Goal: Navigation & Orientation: Find specific page/section

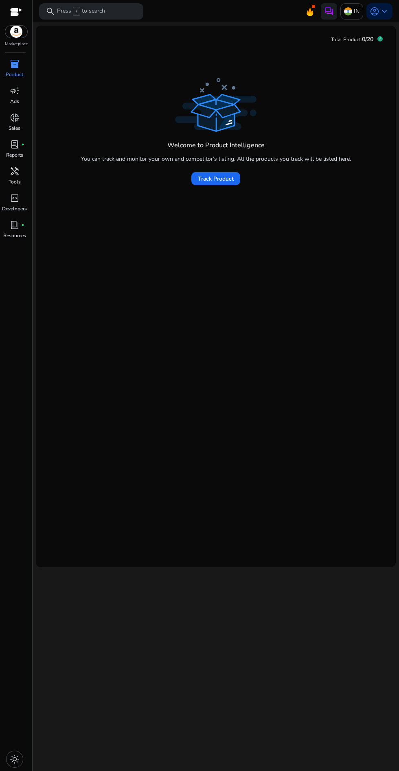
click at [231, 181] on span "Track Product" at bounding box center [216, 179] width 36 height 9
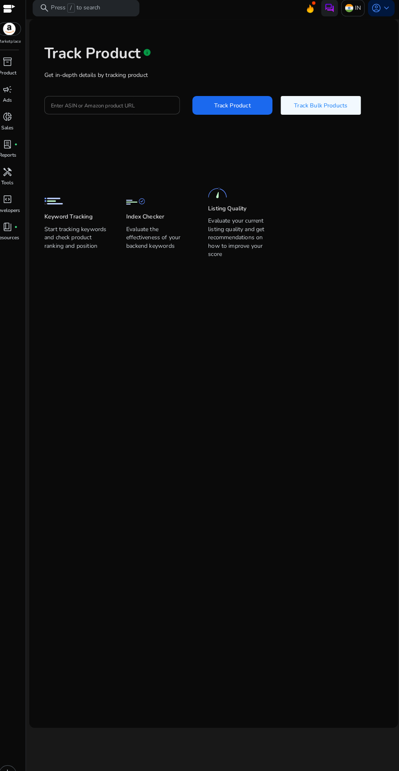
scroll to position [5, 0]
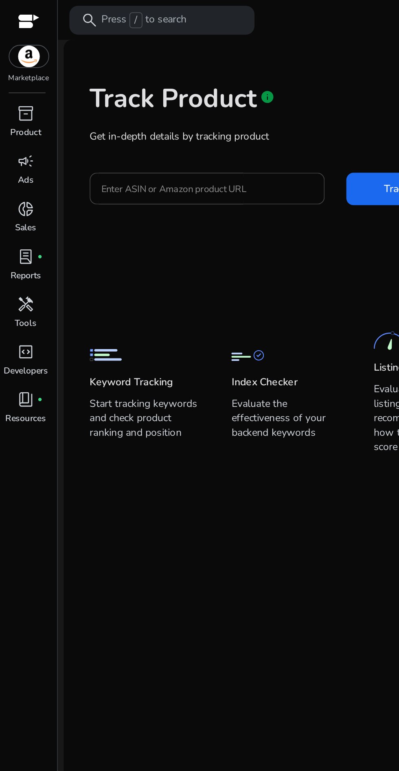
click at [12, 13] on div at bounding box center [16, 12] width 12 height 9
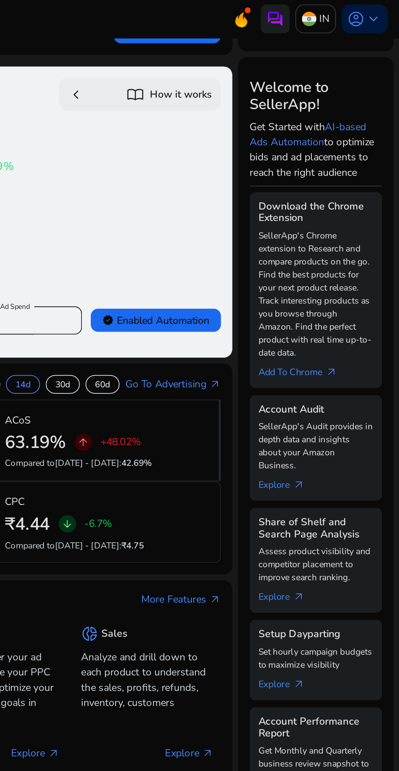
scroll to position [77, 0]
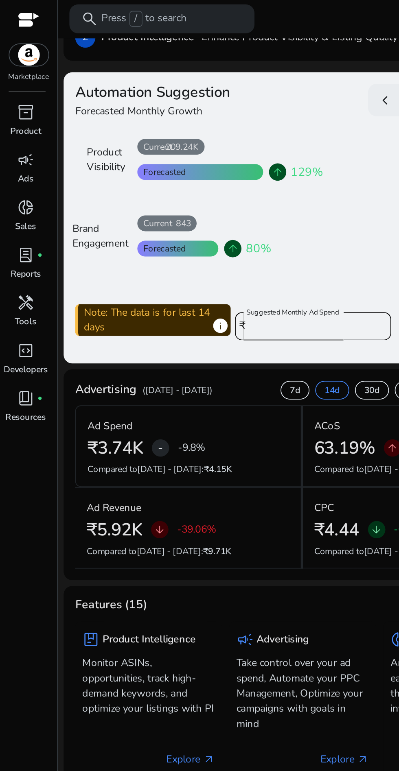
click at [120, 257] on div "₹3.74K - -9.8%" at bounding box center [105, 253] width 113 height 12
click at [120, 297] on p "-39.06%" at bounding box center [111, 299] width 22 height 6
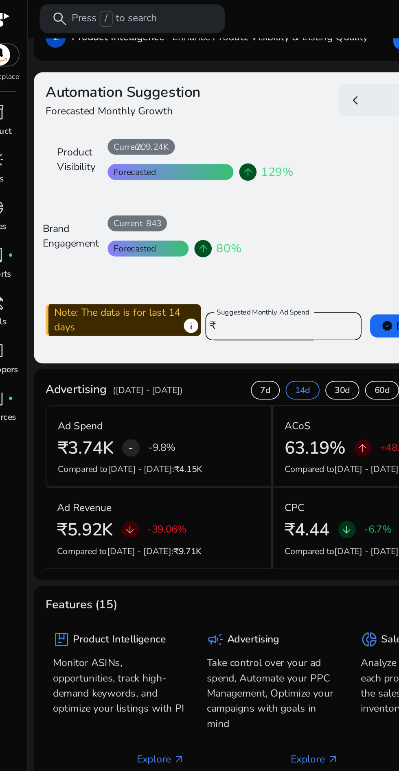
click at [203, 255] on h2 "63.19%" at bounding box center [194, 253] width 34 height 12
click at [204, 295] on div "₹4.44 arrow_downward -6.7%" at bounding box center [234, 299] width 115 height 12
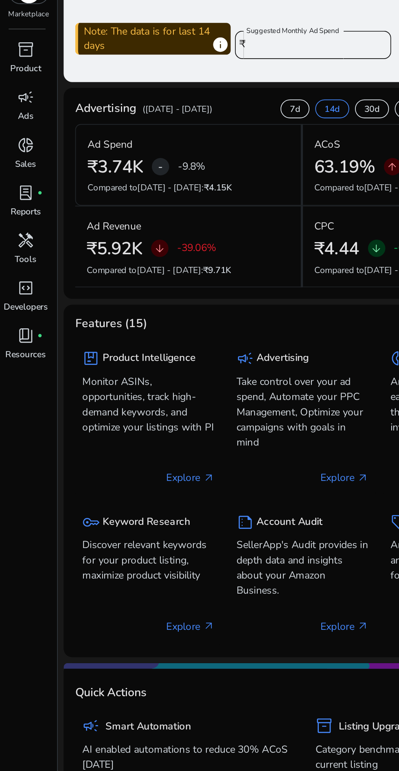
scroll to position [199, 0]
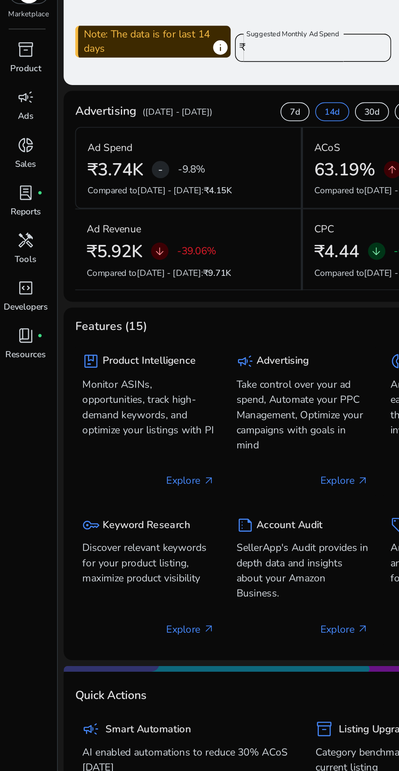
click at [22, 225] on span "fiber_manual_record" at bounding box center [22, 224] width 3 height 3
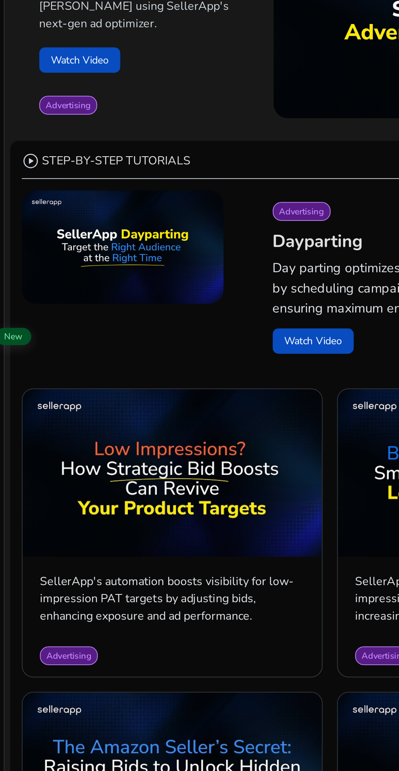
scroll to position [170, 0]
